Goal: Find specific page/section: Find specific page/section

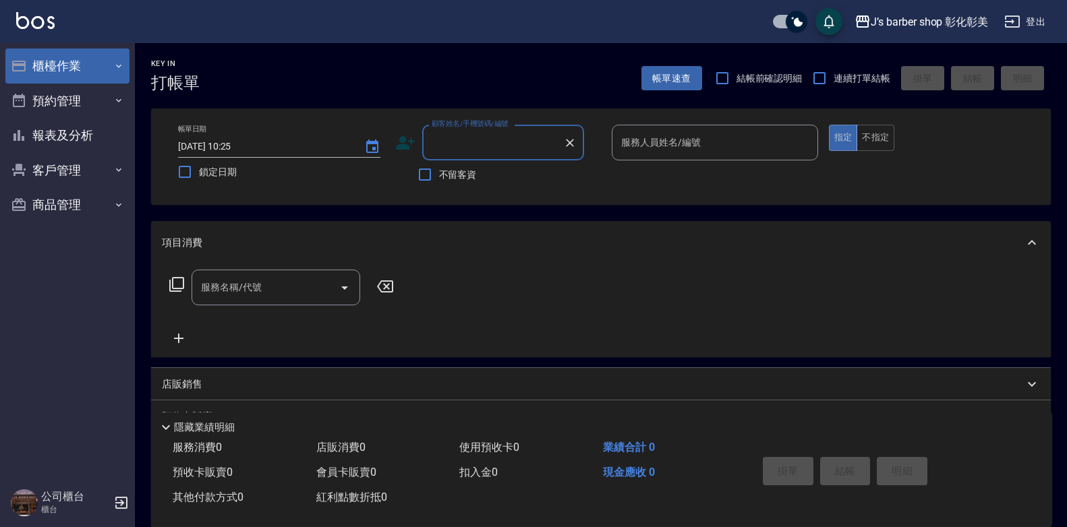
click at [70, 71] on button "櫃檯作業" at bounding box center [67, 66] width 124 height 35
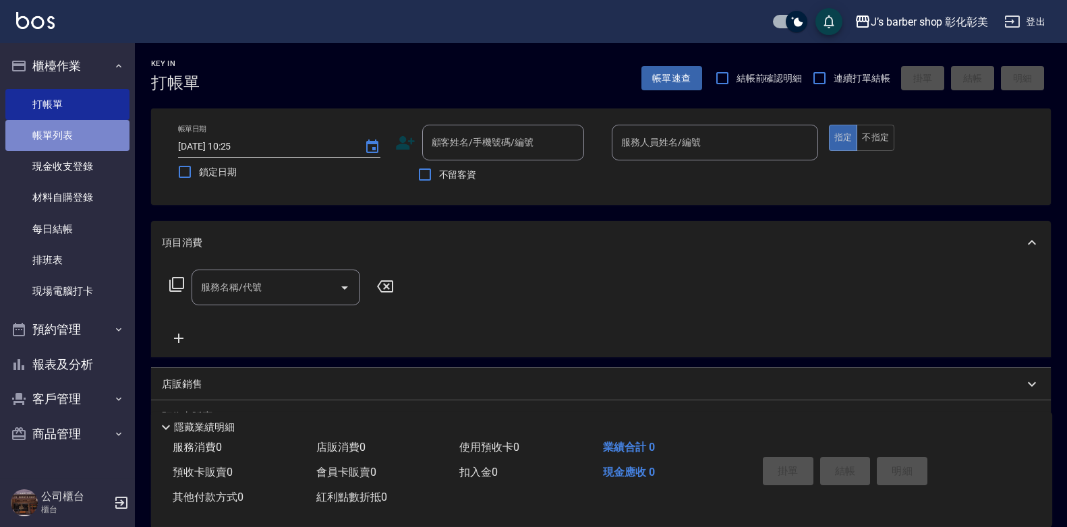
click at [84, 141] on link "帳單列表" at bounding box center [67, 135] width 124 height 31
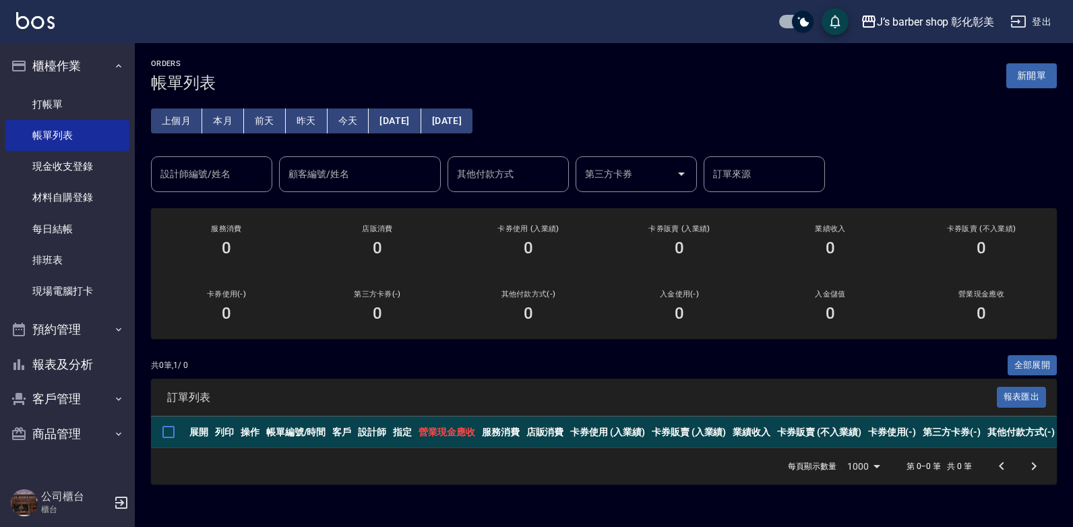
click at [237, 173] on input "設計師編號/姓名" at bounding box center [211, 174] width 109 height 24
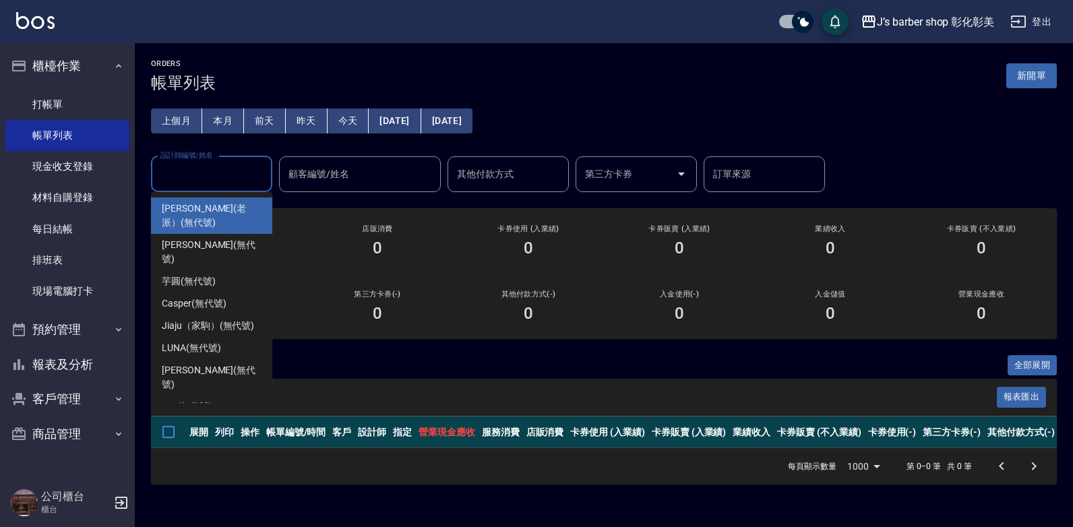
click at [220, 208] on span "[PERSON_NAME](老派） (無代號)" at bounding box center [212, 216] width 100 height 28
type input "[PERSON_NAME](老派）(無代號)"
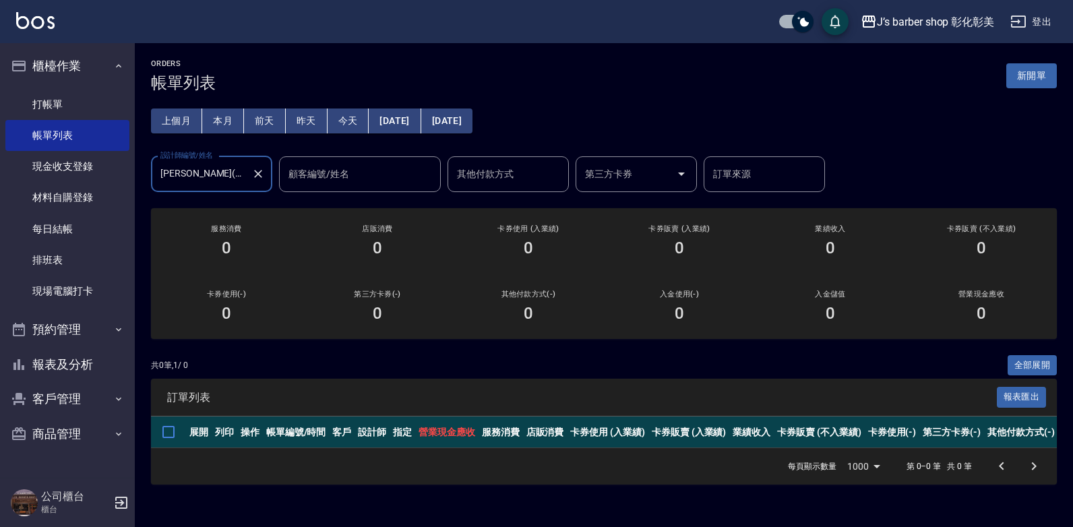
click at [215, 126] on button "本月" at bounding box center [223, 121] width 42 height 25
click at [256, 172] on icon "Clear" at bounding box center [258, 174] width 8 height 8
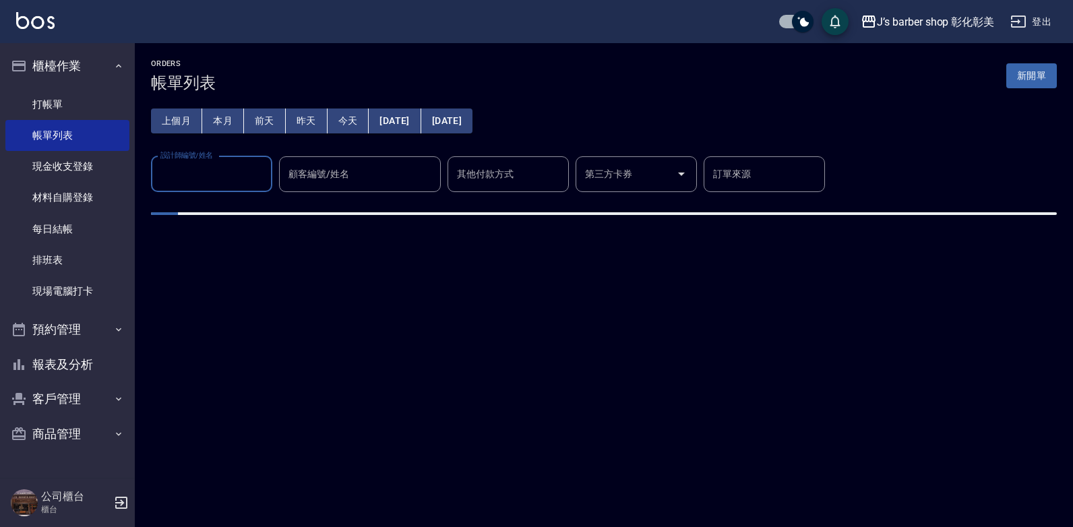
click at [237, 171] on input "設計師編號/姓名" at bounding box center [211, 174] width 109 height 24
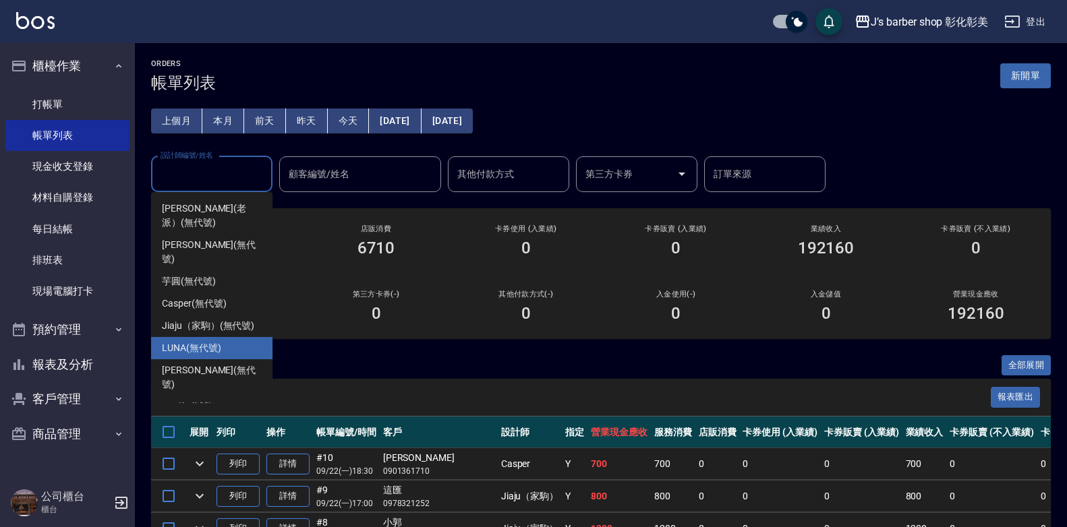
click at [212, 341] on span "LUNA (無代號)" at bounding box center [191, 348] width 59 height 14
type input "LUNA(無代號)"
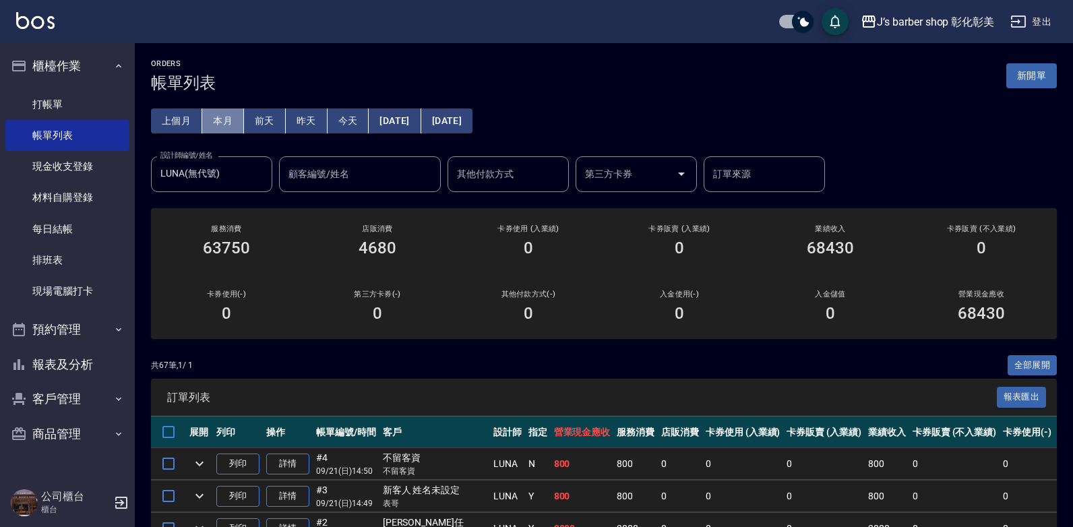
click at [232, 123] on button "本月" at bounding box center [223, 121] width 42 height 25
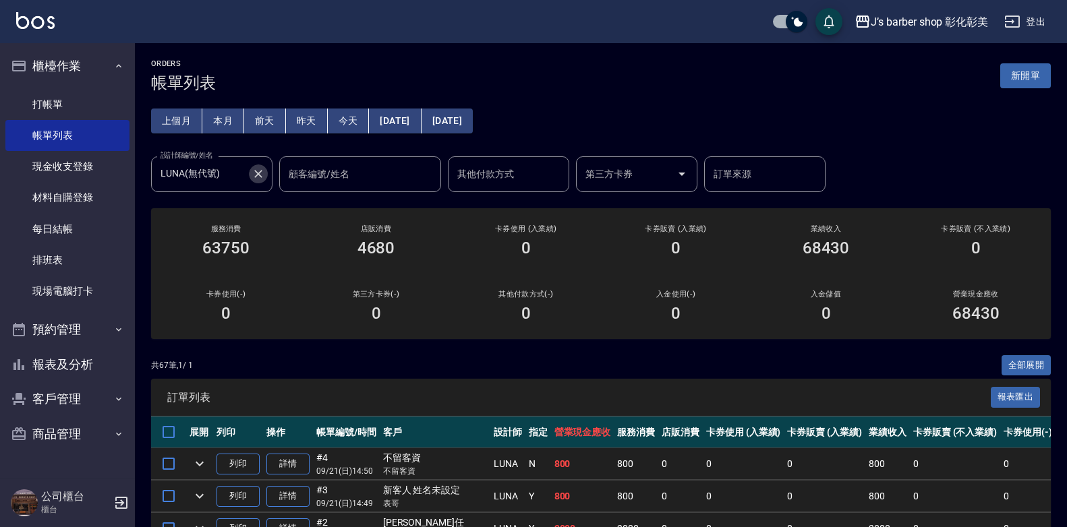
click at [263, 169] on icon "Clear" at bounding box center [257, 173] width 13 height 13
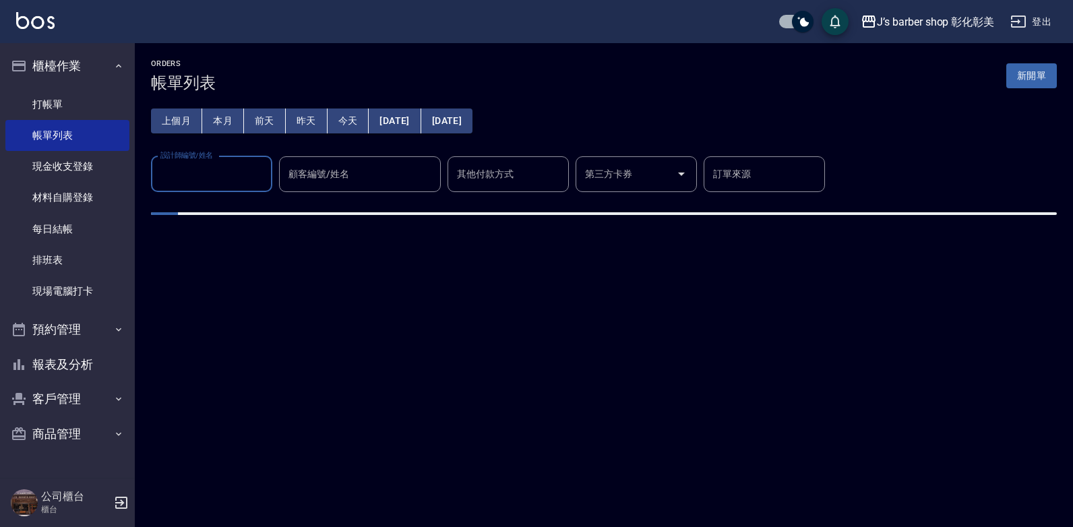
click at [216, 170] on input "設計師編號/姓名" at bounding box center [211, 174] width 109 height 24
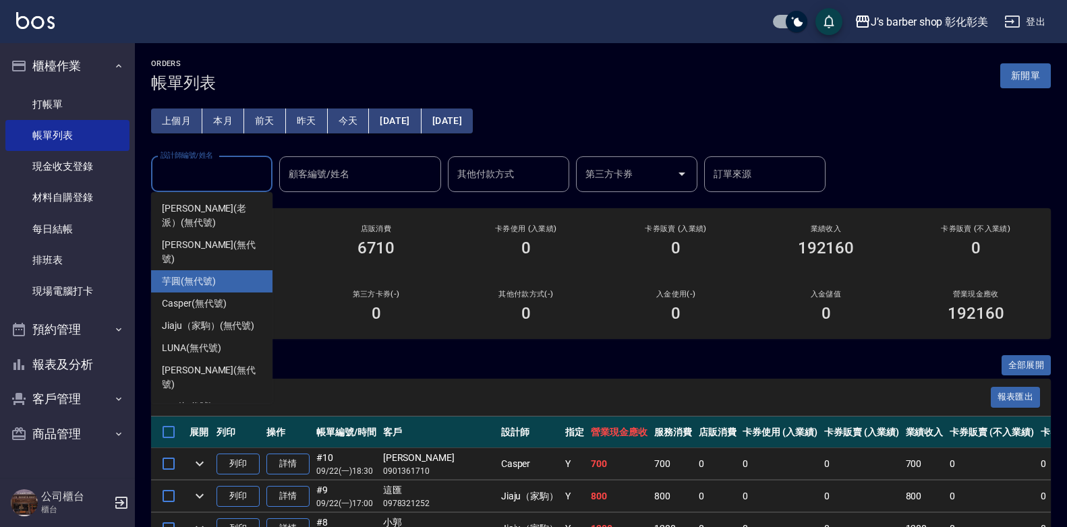
click at [206, 270] on div "芋圓 (無代號)" at bounding box center [211, 281] width 121 height 22
type input "芋圓(無代號)"
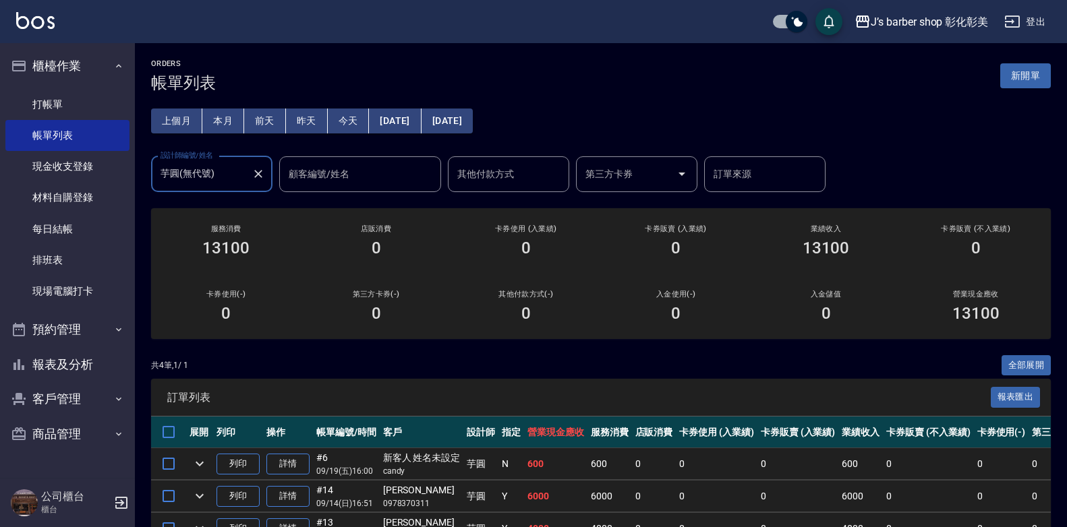
click at [257, 167] on button "Clear" at bounding box center [258, 174] width 19 height 19
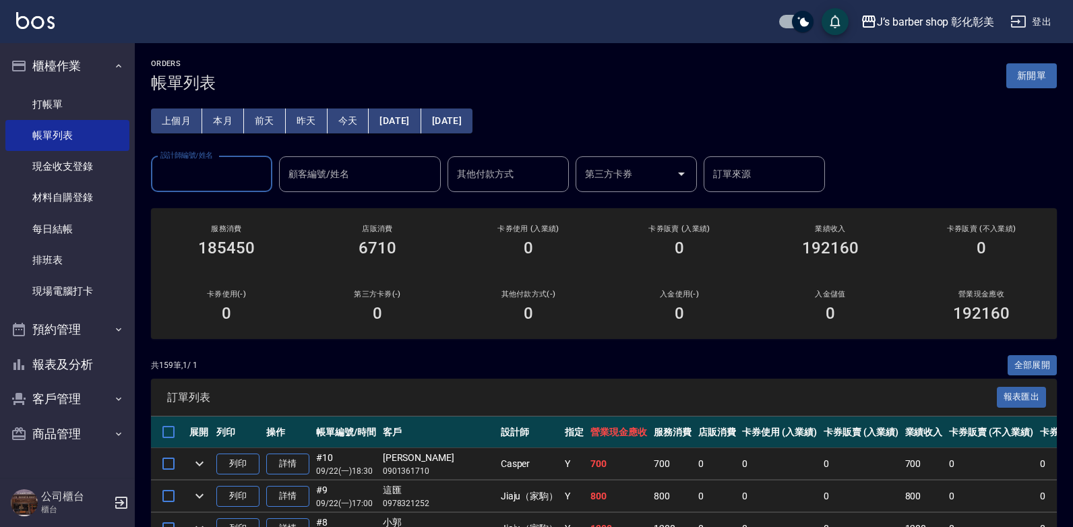
click at [207, 182] on input "設計師編號/姓名" at bounding box center [211, 174] width 109 height 24
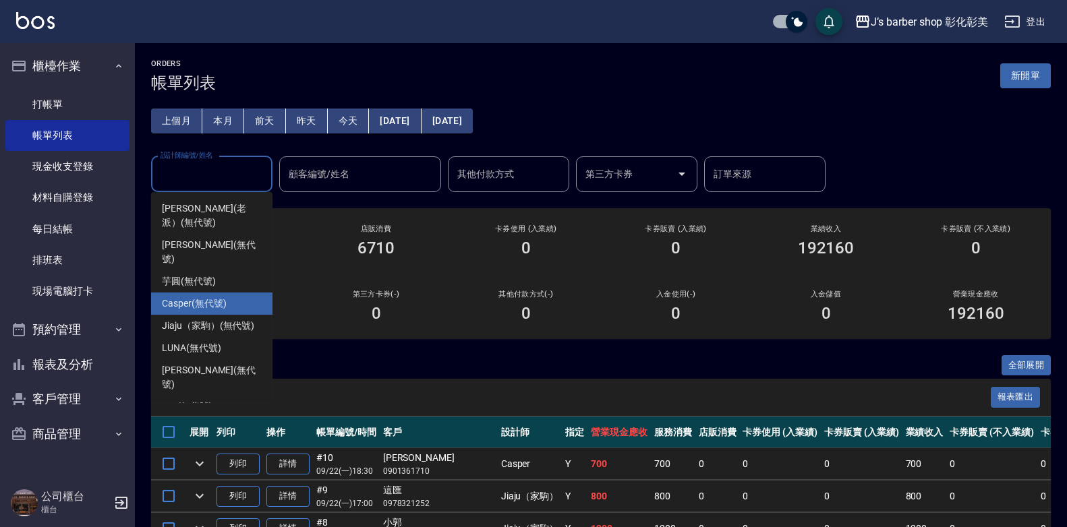
click at [203, 297] on span "Casper (無代號)" at bounding box center [194, 304] width 64 height 14
type input "Casper(無代號)"
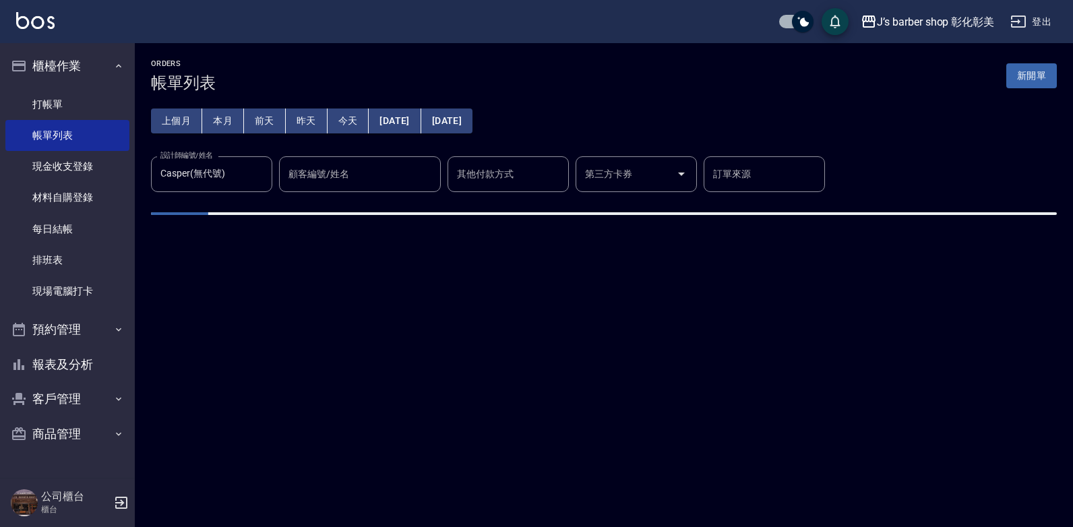
click at [214, 130] on button "本月" at bounding box center [223, 121] width 42 height 25
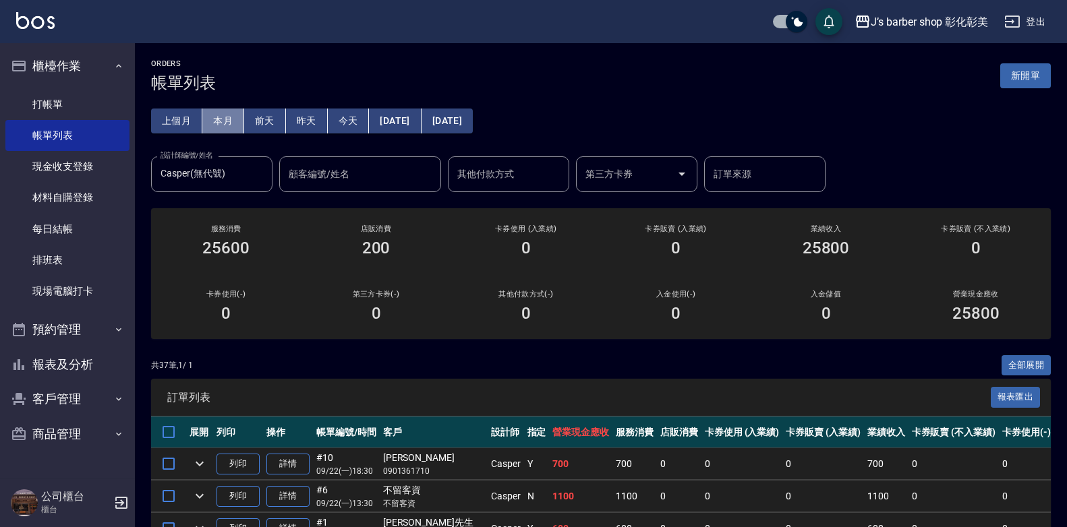
click at [222, 116] on button "本月" at bounding box center [223, 121] width 42 height 25
click at [80, 109] on link "打帳單" at bounding box center [67, 104] width 124 height 31
